Goal: Information Seeking & Learning: Check status

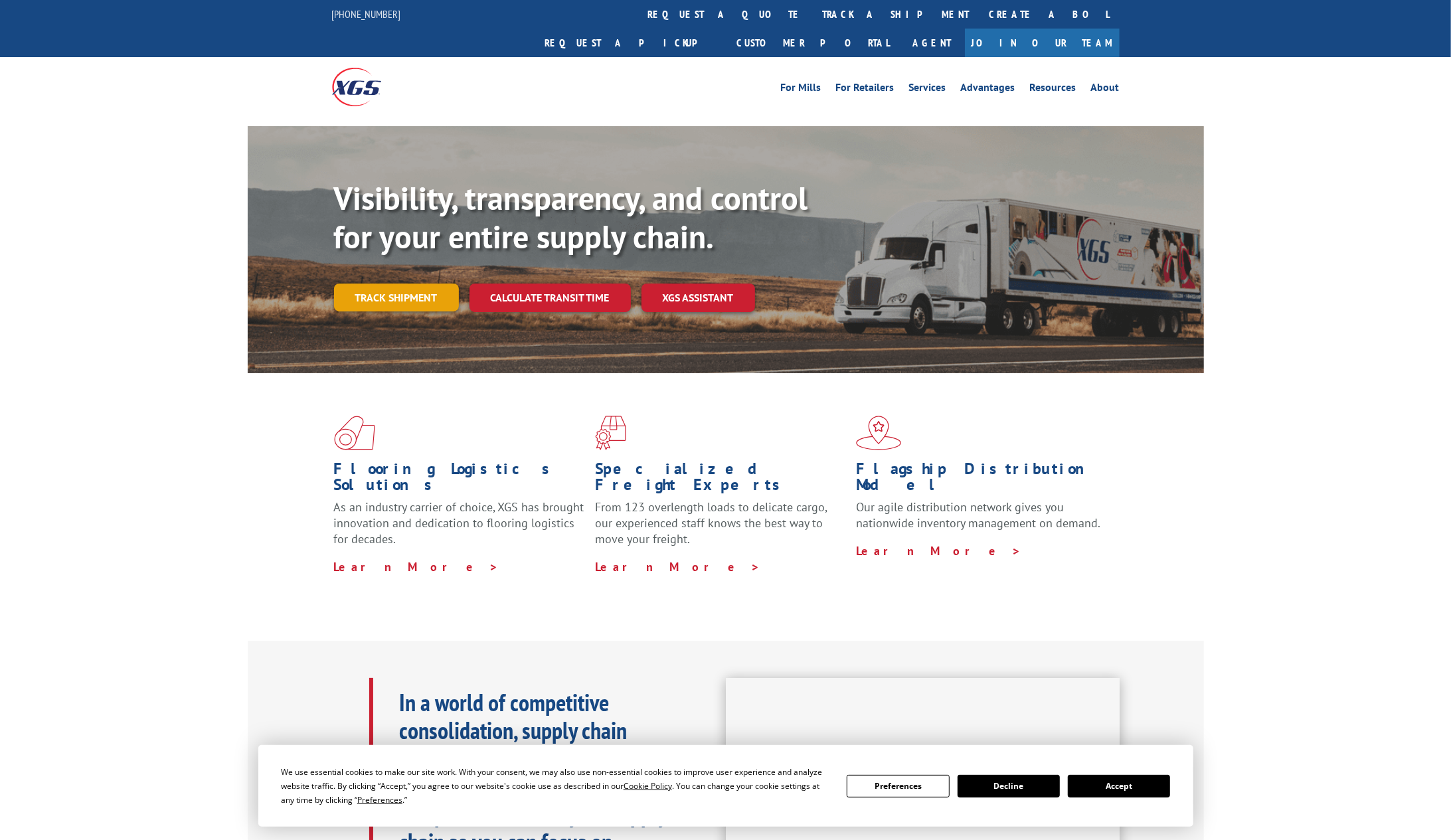
click at [391, 284] on link "Track shipment" at bounding box center [396, 297] width 125 height 28
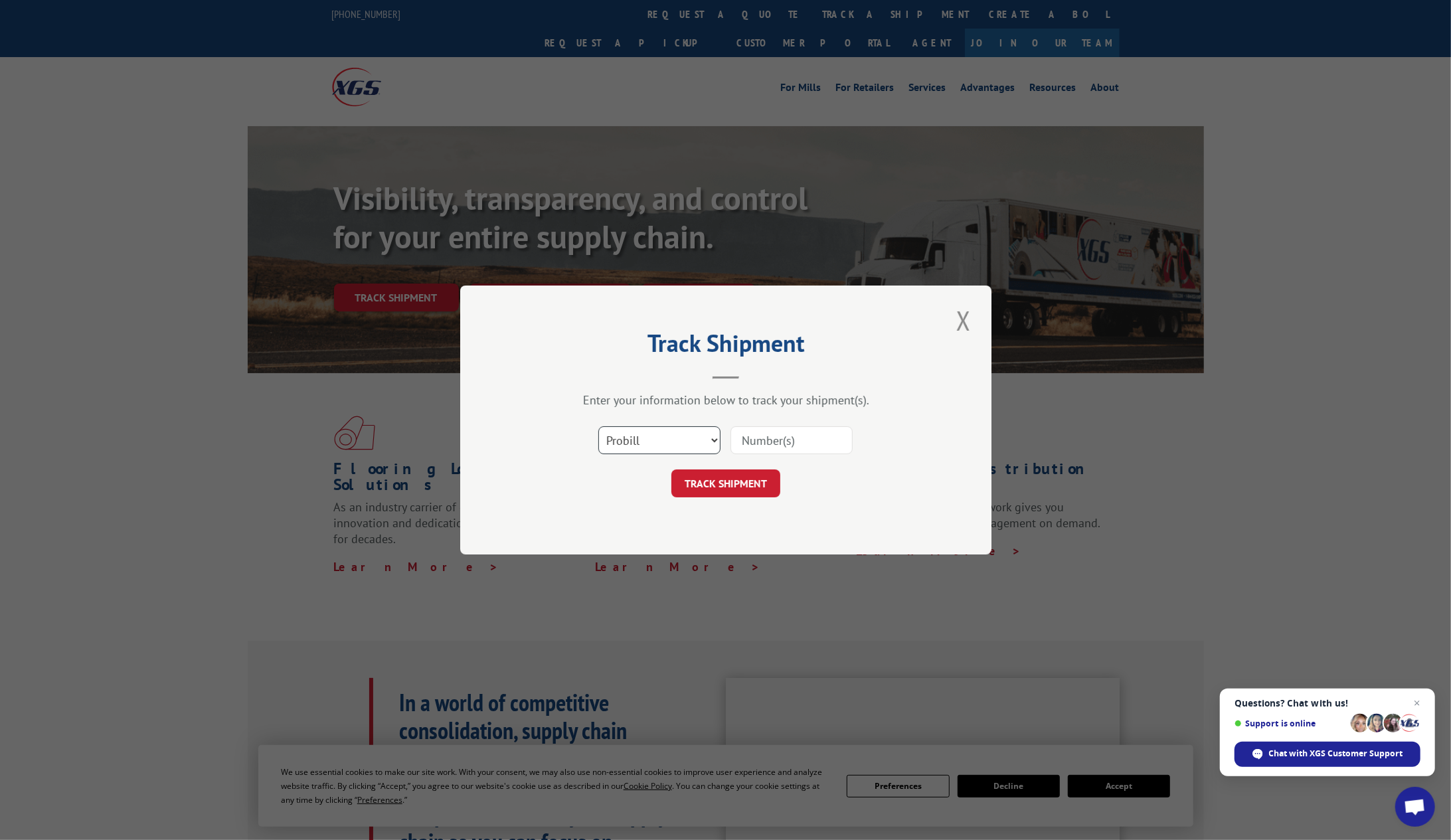
click at [705, 439] on select "Select category... Probill BOL PO" at bounding box center [659, 440] width 122 height 28
select select "bol"
click at [598, 426] on select "Select category... Probill BOL PO" at bounding box center [659, 440] width 122 height 28
click at [785, 444] on input at bounding box center [791, 440] width 122 height 28
click at [773, 453] on input at bounding box center [791, 440] width 122 height 28
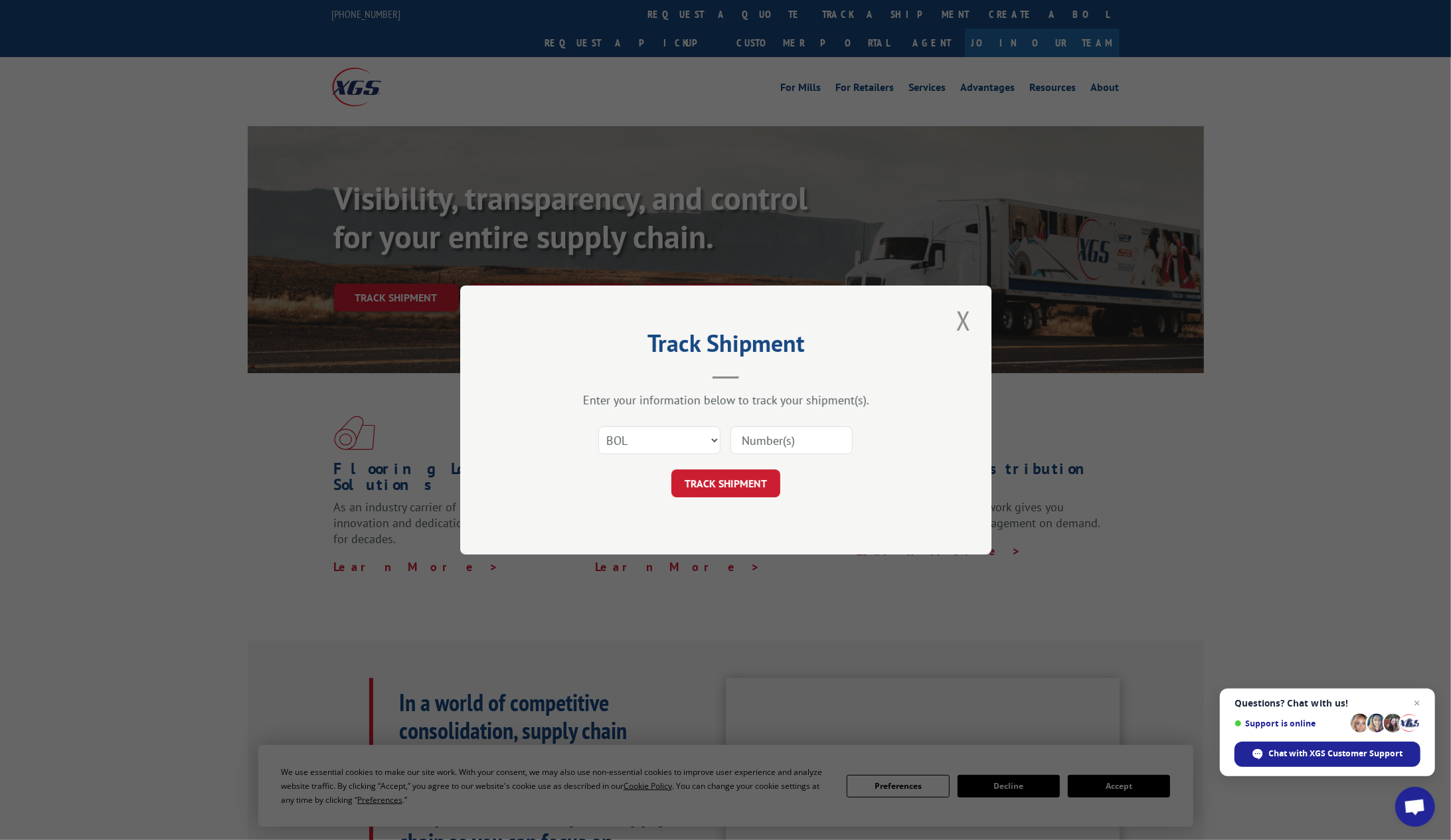
paste input "6761672"
click at [746, 444] on input "6761672" at bounding box center [791, 440] width 122 height 28
type input "6761672"
click at [725, 482] on button "TRACK SHIPMENT" at bounding box center [726, 483] width 109 height 28
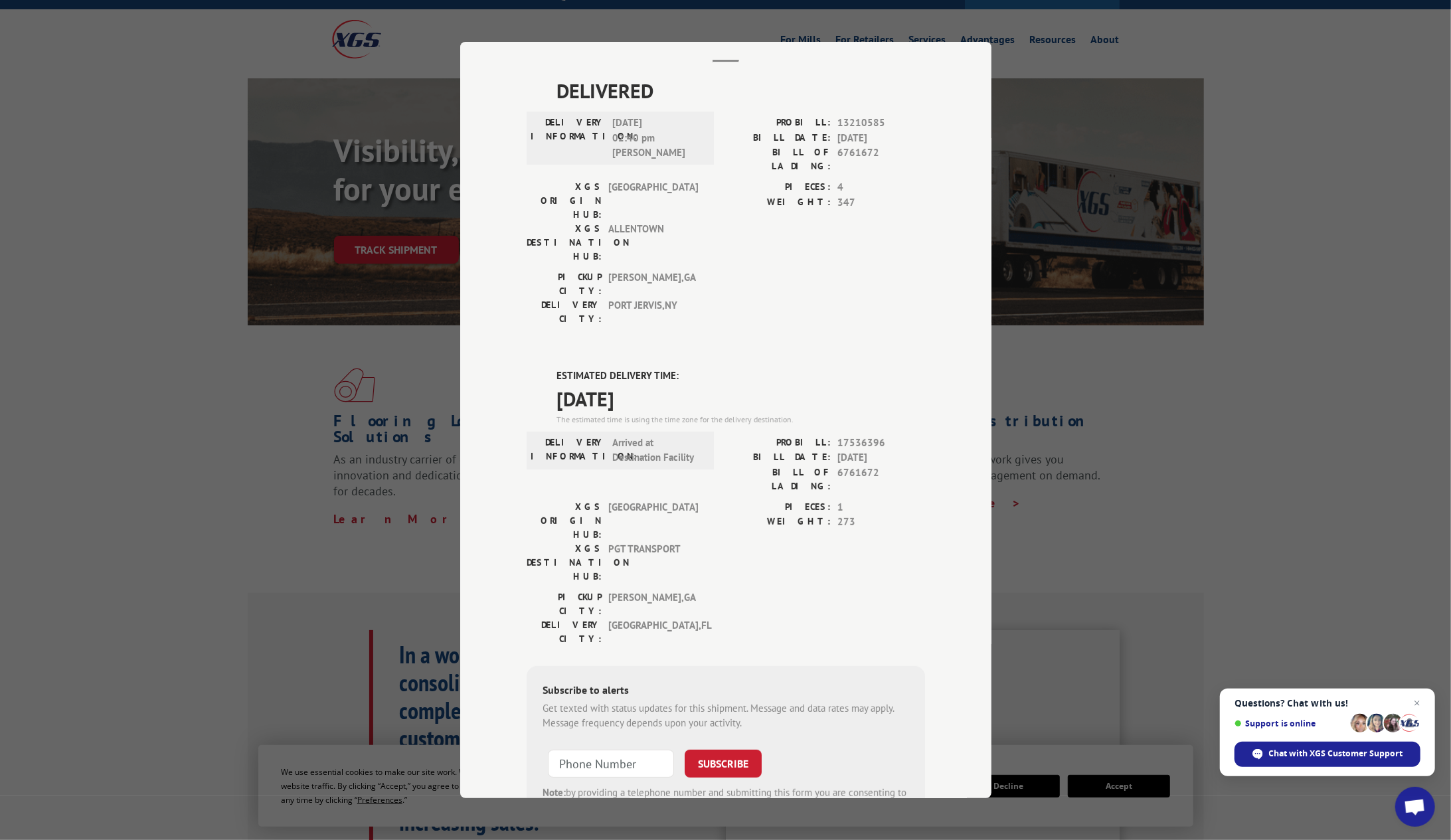
scroll to position [88, 0]
